Goal: Information Seeking & Learning: Find specific fact

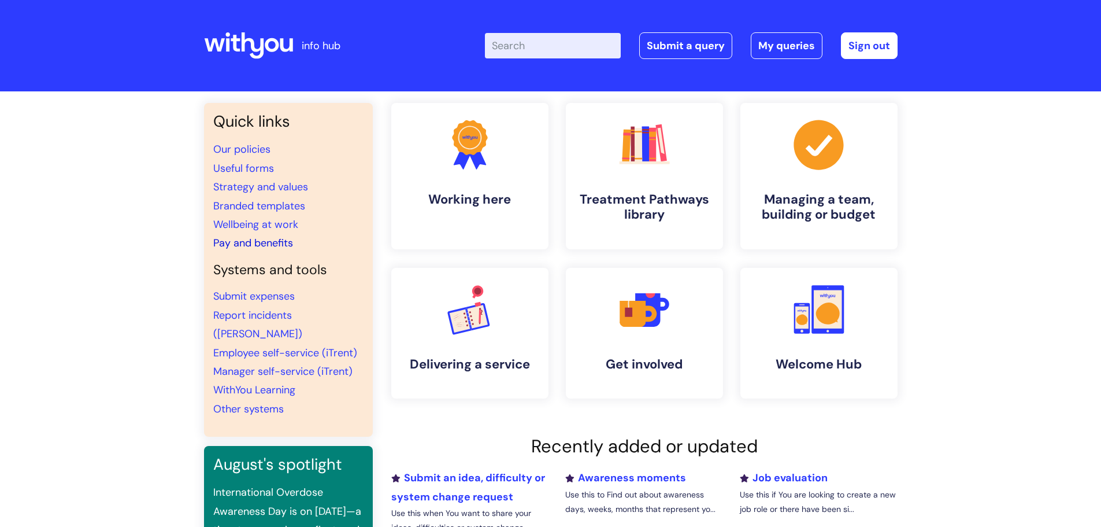
click at [281, 247] on link "Pay and benefits" at bounding box center [253, 243] width 80 height 14
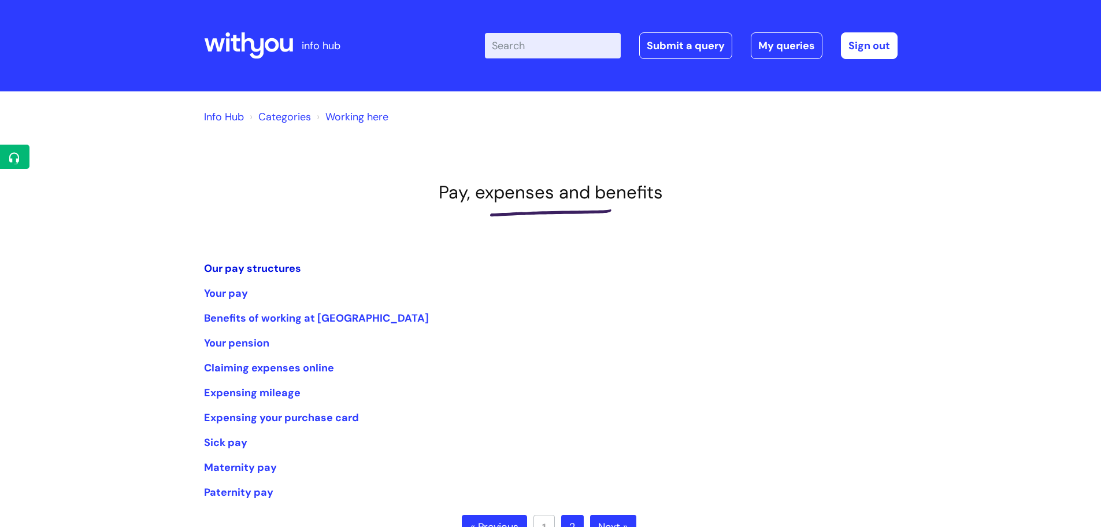
click at [281, 264] on link "Our pay structures" at bounding box center [252, 268] width 97 height 14
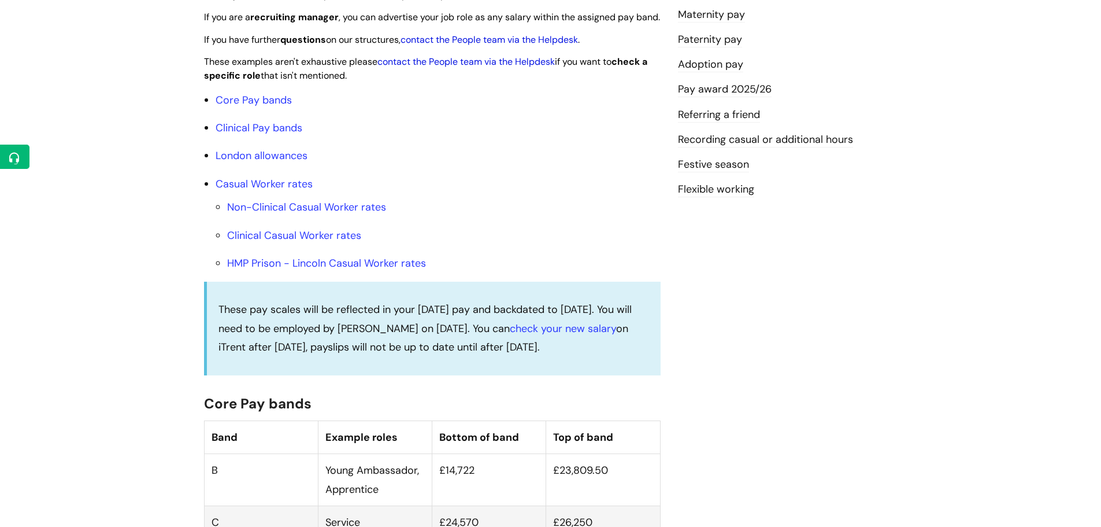
scroll to position [347, 0]
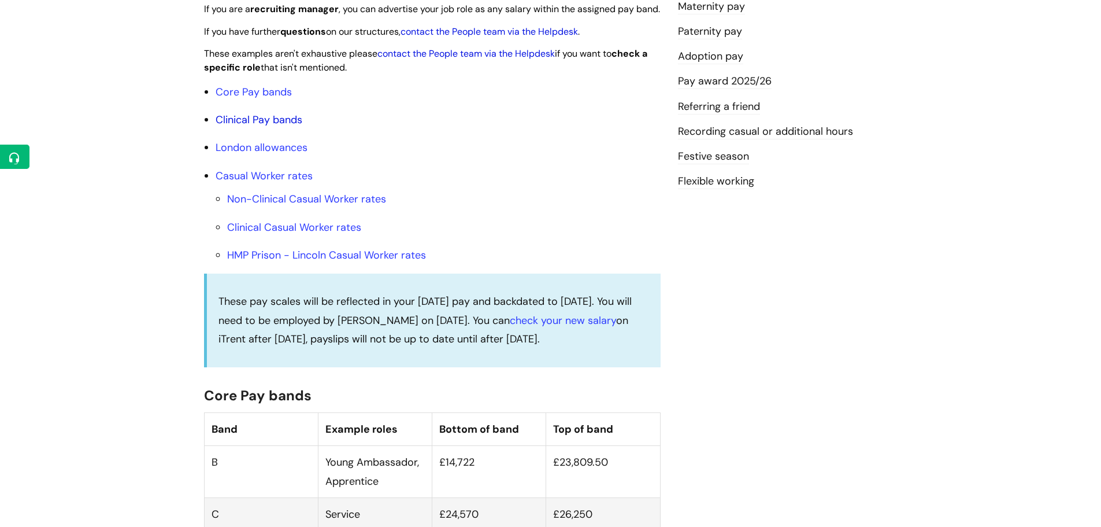
click at [279, 127] on link "Clinical Pay bands" at bounding box center [259, 120] width 87 height 14
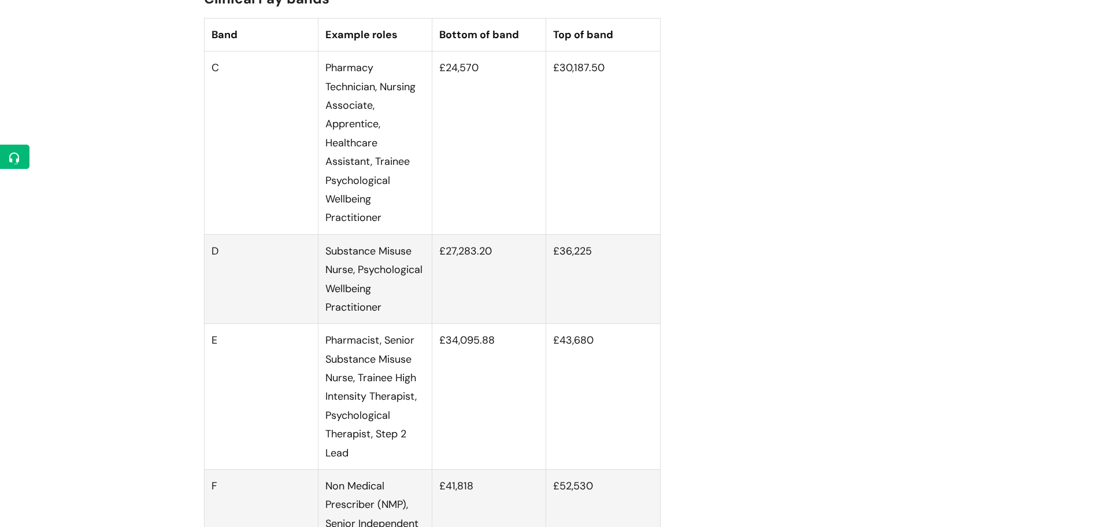
scroll to position [1348, 0]
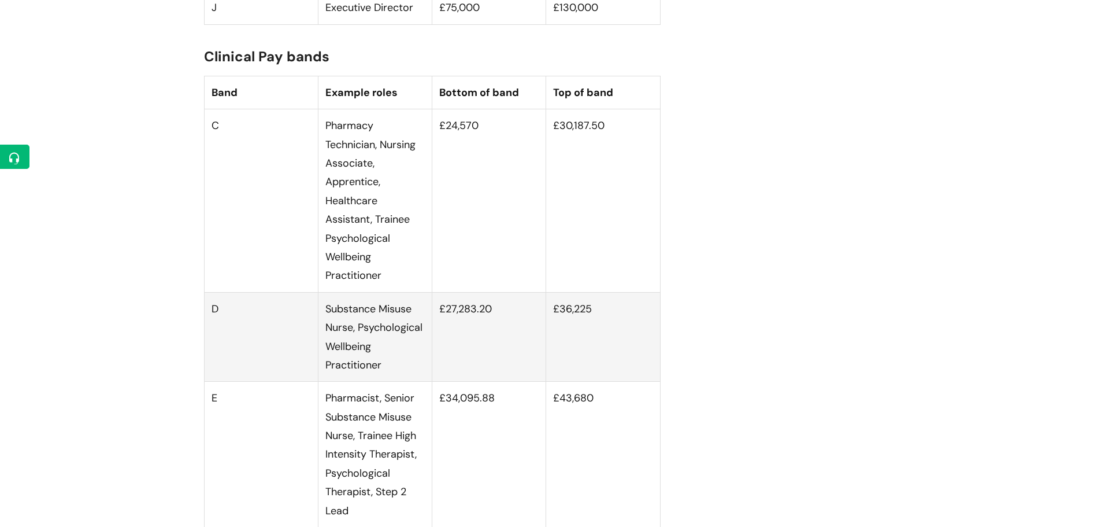
click at [450, 177] on td "£24,570" at bounding box center [489, 200] width 114 height 183
